Goal: Task Accomplishment & Management: Manage account settings

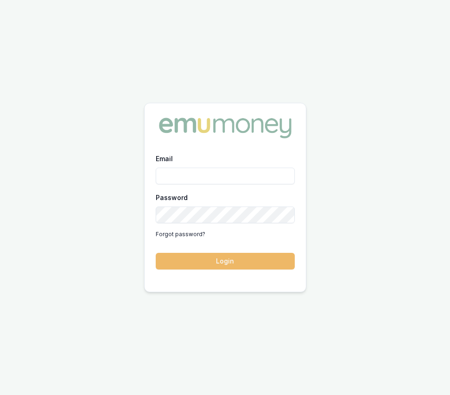
type input "eujin.ooi@emumoney.com.au"
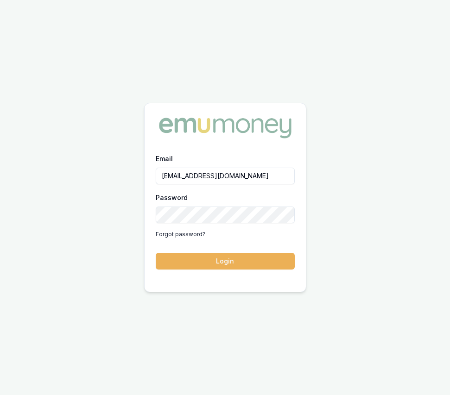
click at [202, 262] on button "Login" at bounding box center [225, 261] width 139 height 17
